Goal: Task Accomplishment & Management: Manage account settings

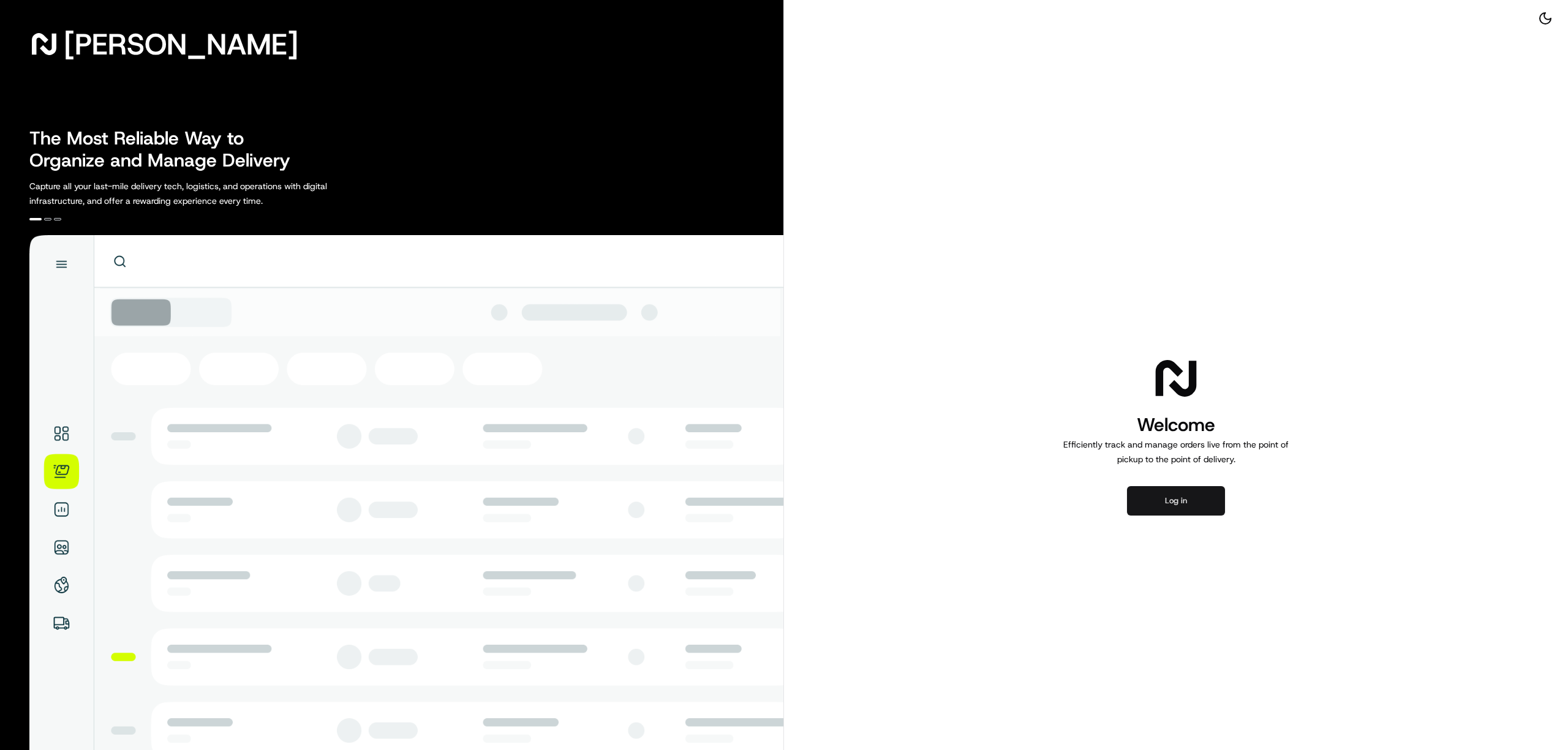
click at [1181, 507] on button "Log in" at bounding box center [1176, 501] width 98 height 30
